Goal: Information Seeking & Learning: Learn about a topic

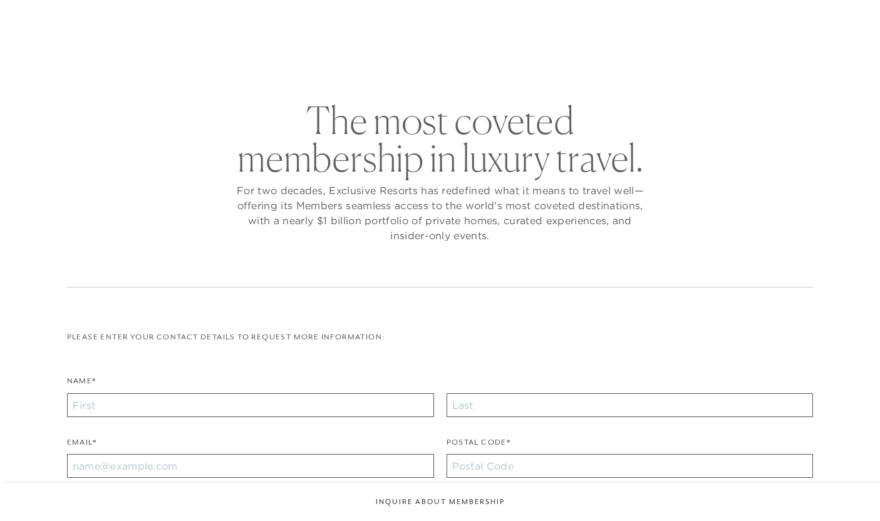
checkbox input "false"
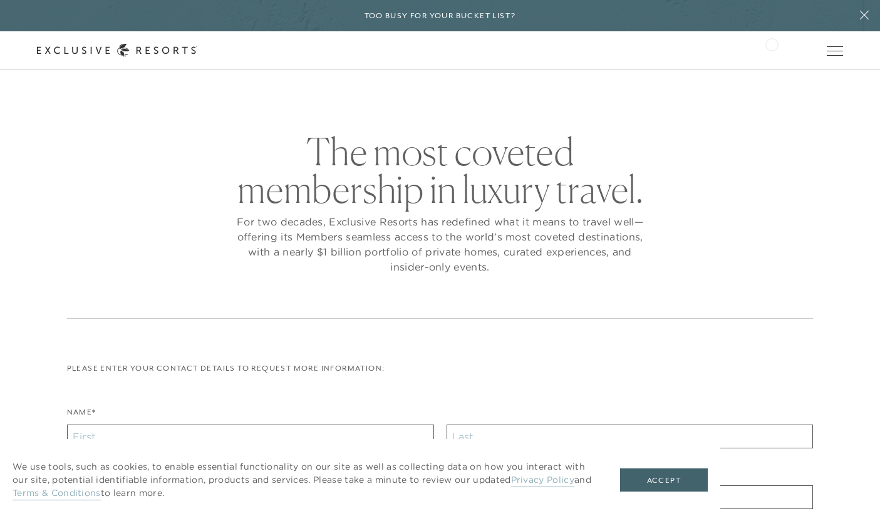
click at [772, 44] on div "Schedule a Meeting Get Started Visit home page Member Login Schedule a Meeting …" at bounding box center [440, 50] width 807 height 13
click at [0, 0] on link "Member Login" at bounding box center [0, 0] width 0 height 0
click at [0, 0] on link "The Collection" at bounding box center [0, 0] width 0 height 0
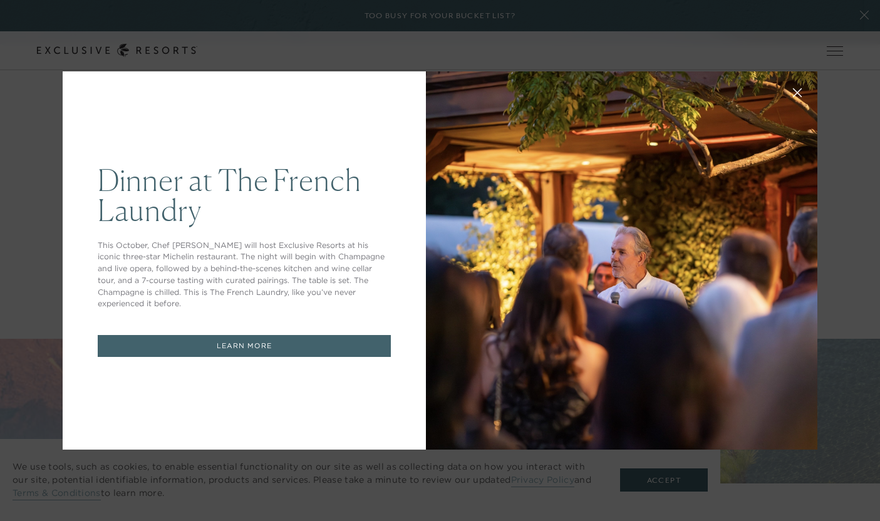
click at [797, 89] on icon at bounding box center [797, 92] width 9 height 9
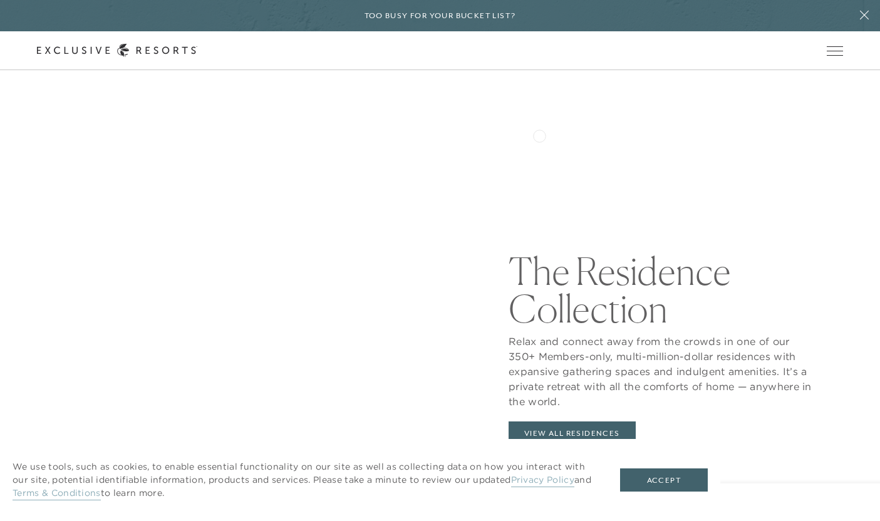
scroll to position [1477, 0]
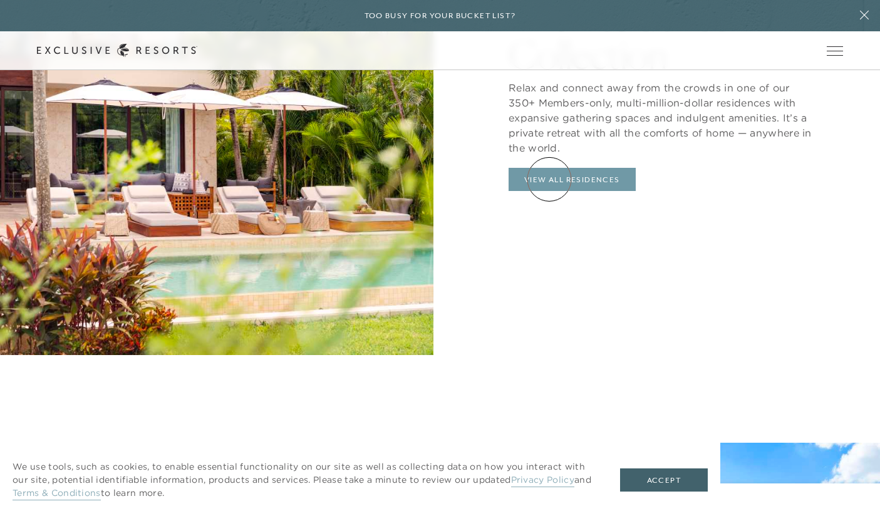
click at [550, 179] on link "View All Residences" at bounding box center [572, 180] width 127 height 24
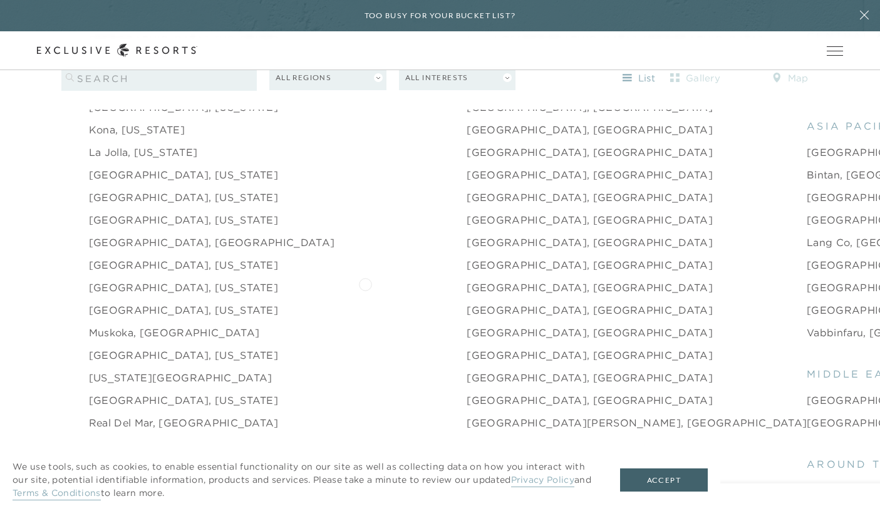
scroll to position [1682, 0]
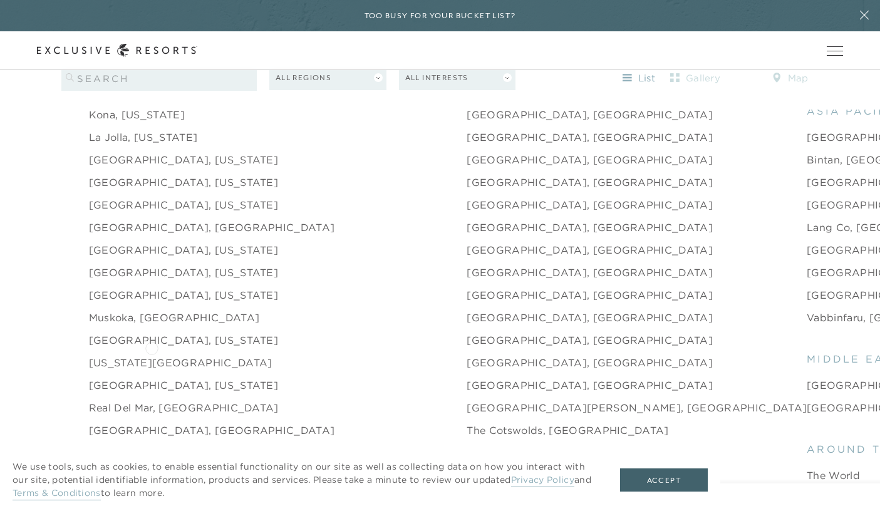
click at [152, 355] on link "[US_STATE][GEOGRAPHIC_DATA]" at bounding box center [181, 362] width 184 height 15
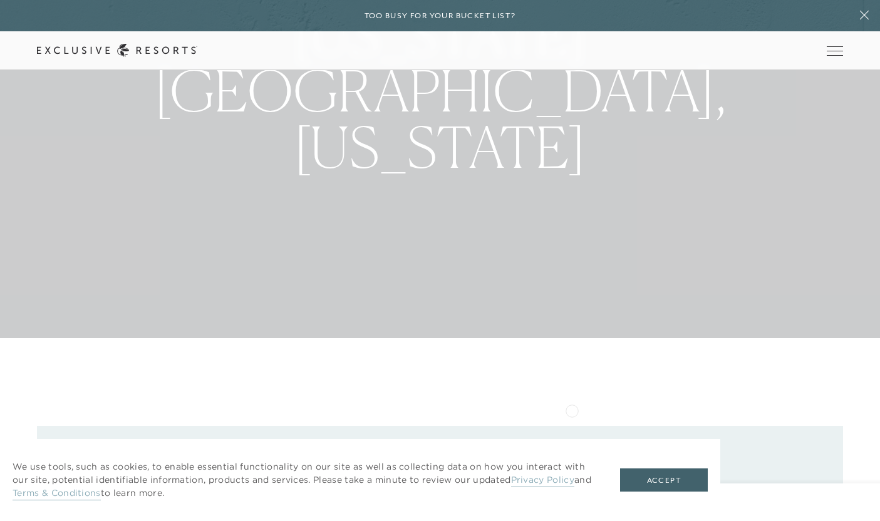
scroll to position [240, 0]
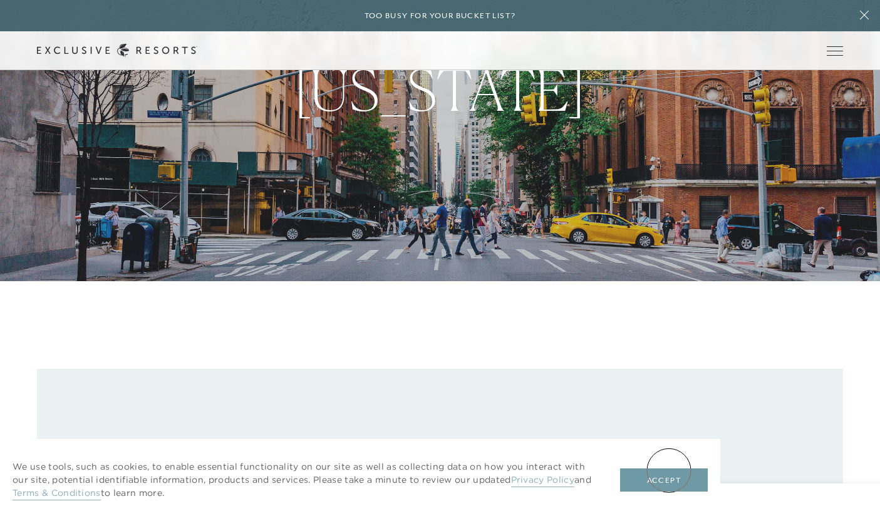
click at [671, 471] on button "Accept" at bounding box center [664, 481] width 88 height 24
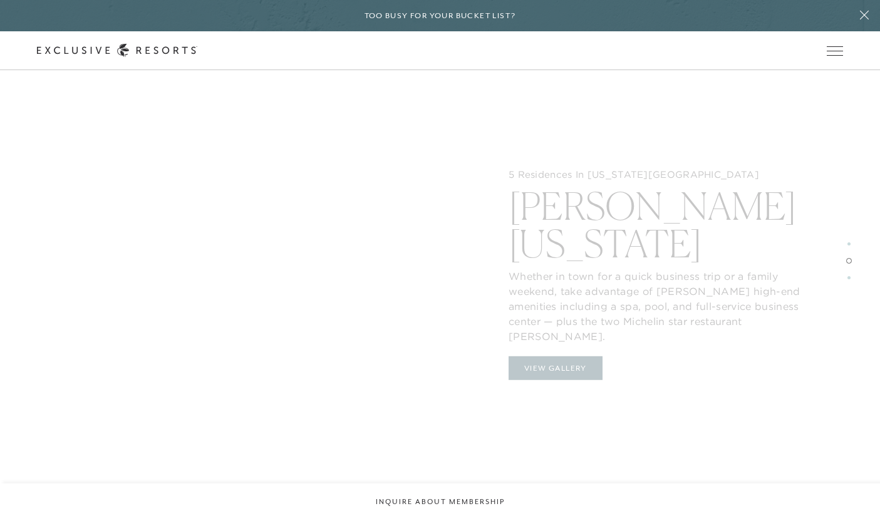
scroll to position [1843, 0]
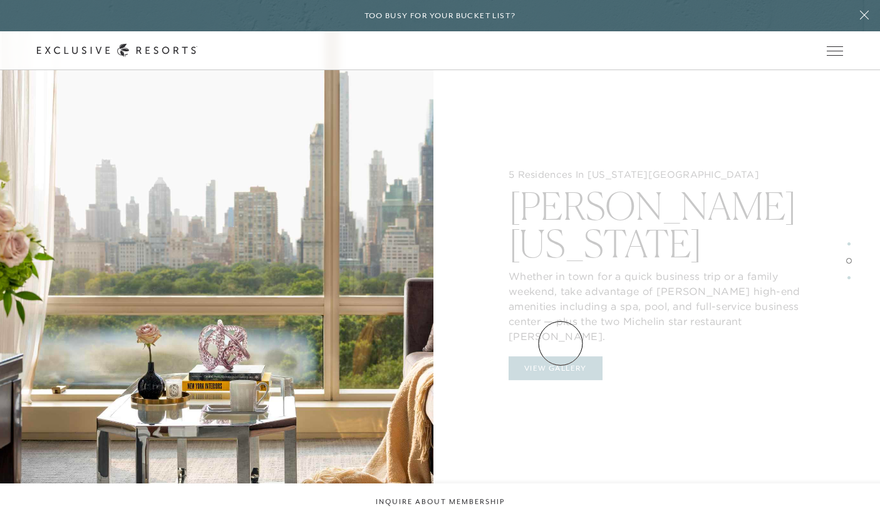
click at [561, 357] on button "View Gallery" at bounding box center [556, 369] width 94 height 24
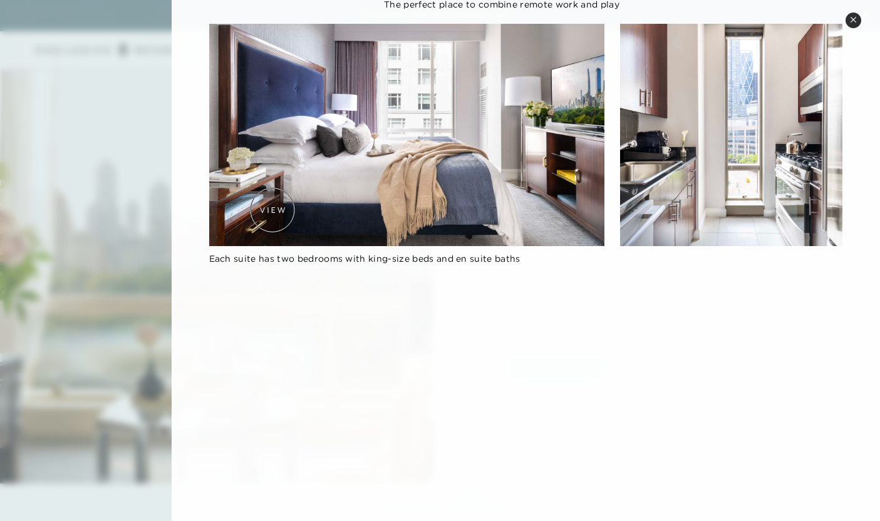
scroll to position [2066, 0]
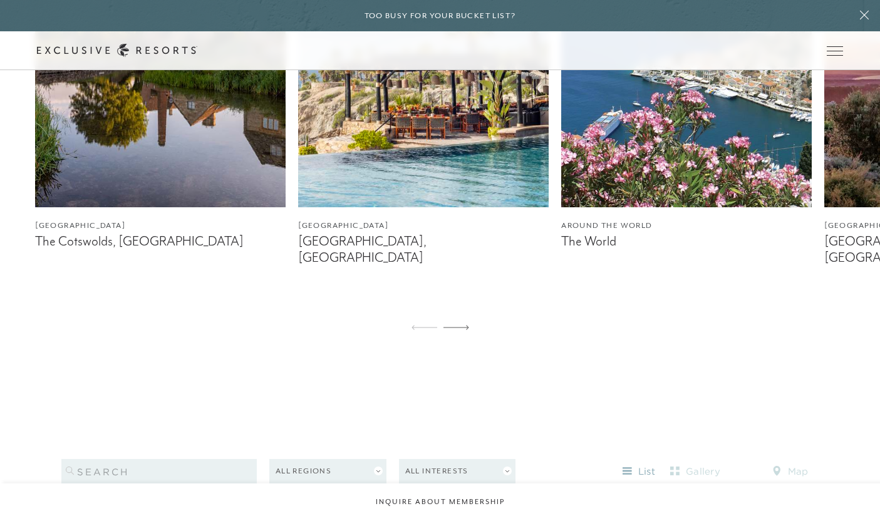
scroll to position [848, 0]
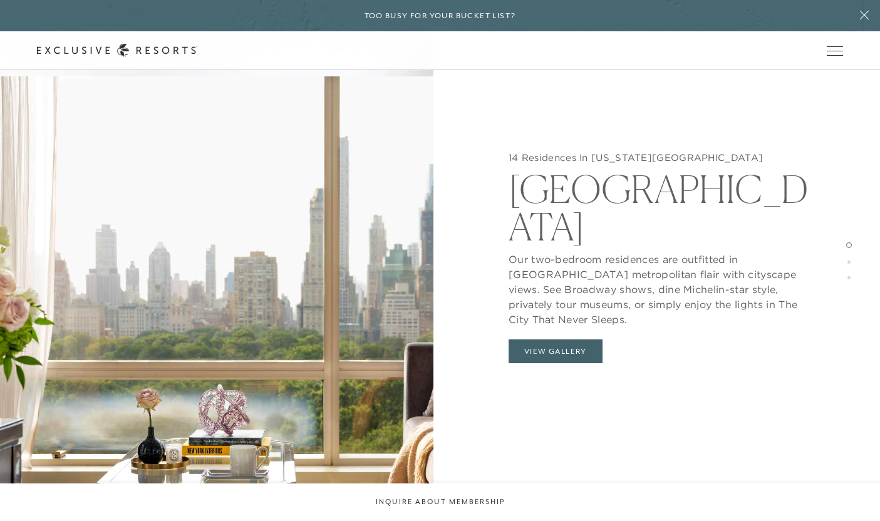
scroll to position [1663, 0]
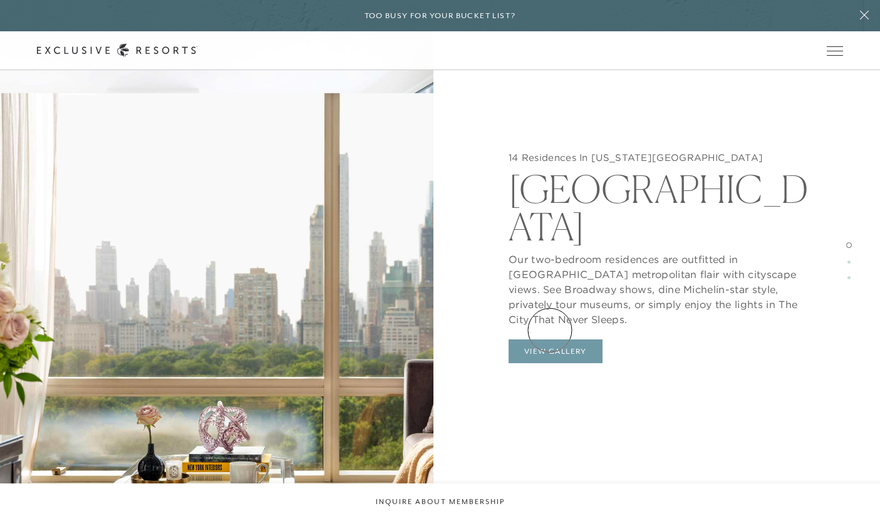
click at [549, 340] on button "View Gallery" at bounding box center [556, 352] width 94 height 24
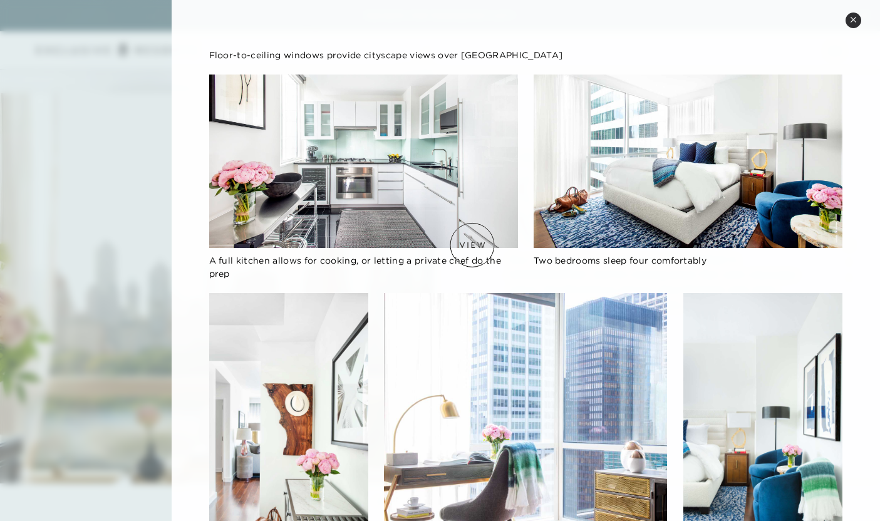
scroll to position [0, 0]
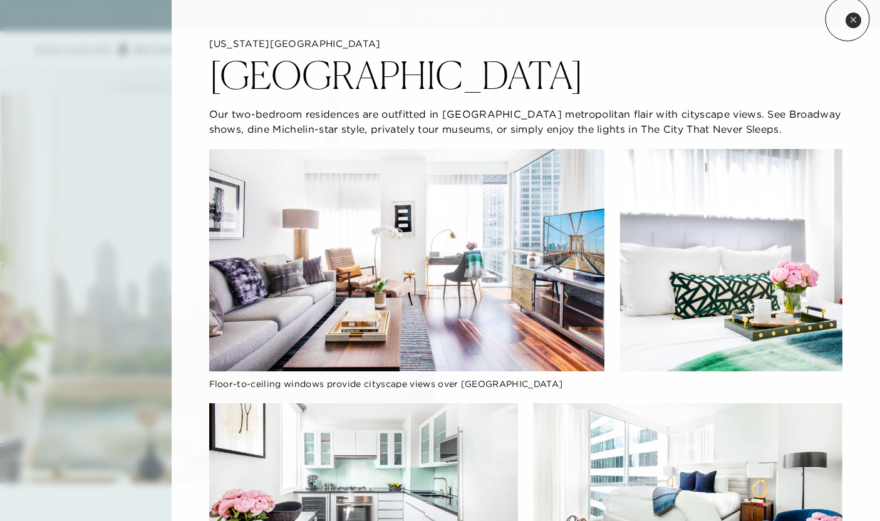
click at [848, 19] on button "Close quickview" at bounding box center [854, 21] width 16 height 16
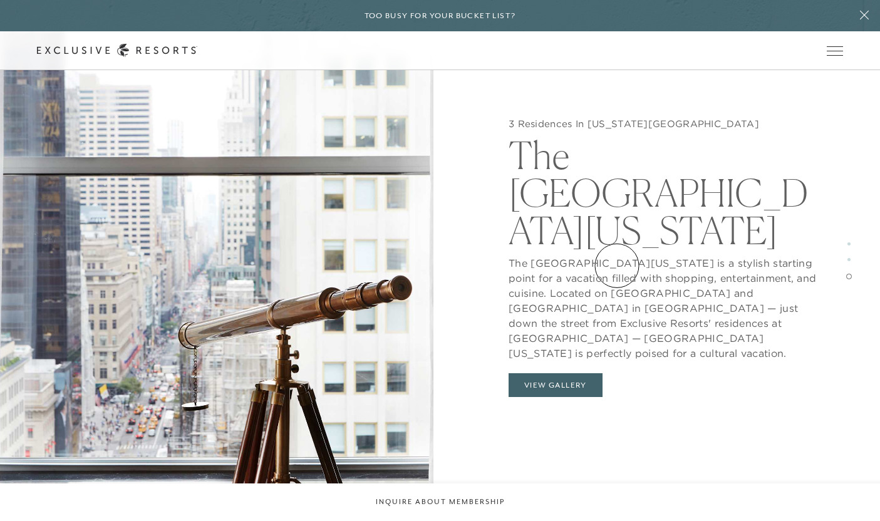
scroll to position [2834, 0]
click at [572, 374] on button "View Gallery" at bounding box center [556, 386] width 94 height 24
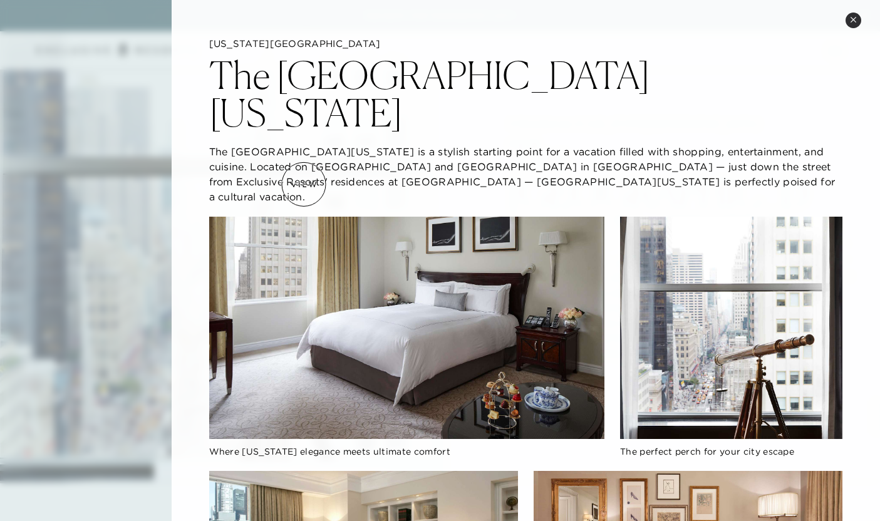
scroll to position [3108, 0]
click at [122, 226] on div at bounding box center [440, 260] width 880 height 521
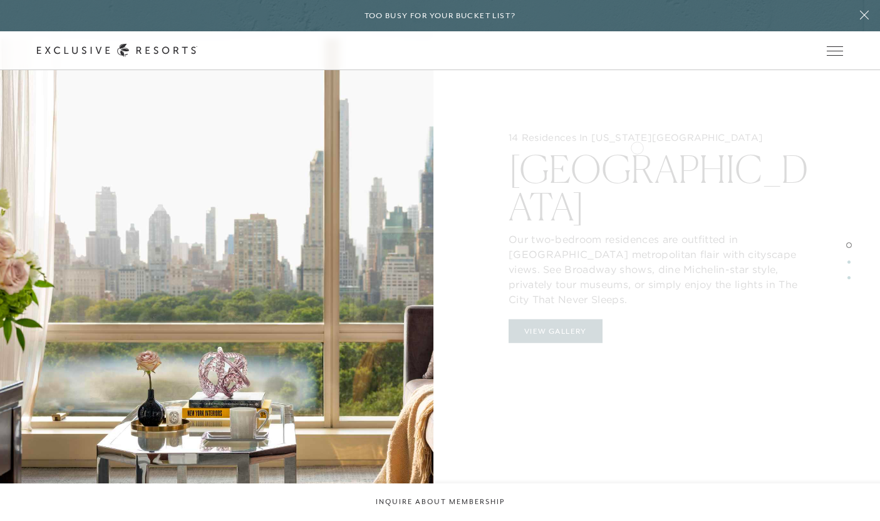
scroll to position [1142, 0]
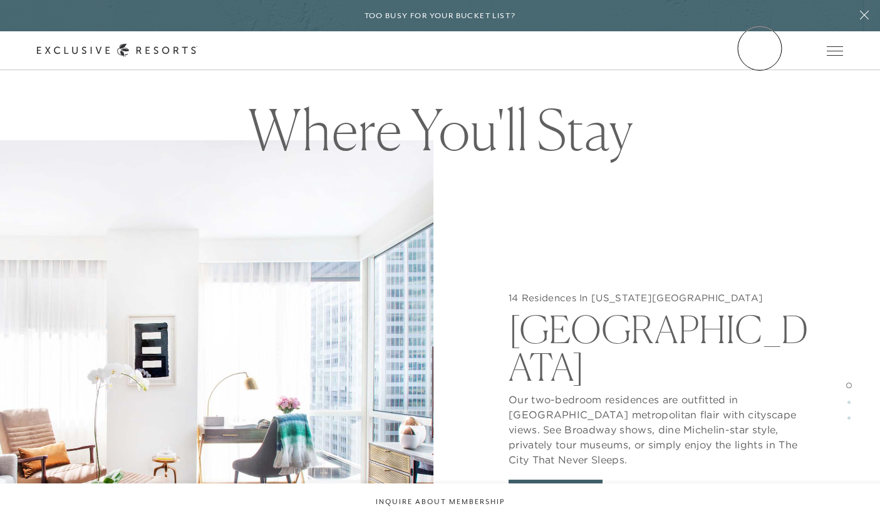
click at [0, 0] on link "Member Login" at bounding box center [0, 0] width 0 height 0
